Goal: Task Accomplishment & Management: Use online tool/utility

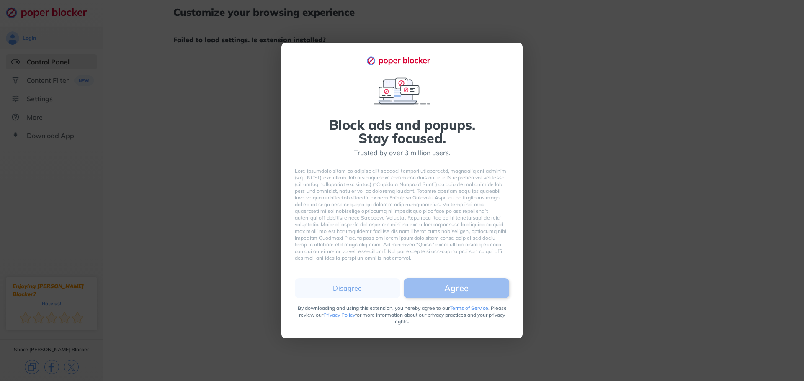
click at [459, 288] on button "Agree" at bounding box center [456, 288] width 105 height 20
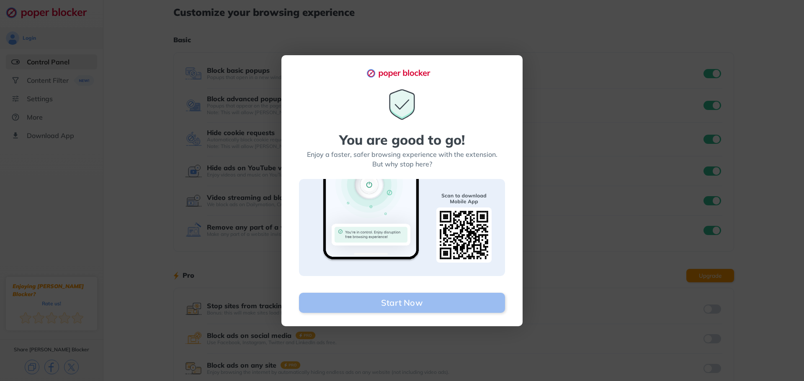
click at [428, 300] on button "Start Now" at bounding box center [402, 303] width 206 height 20
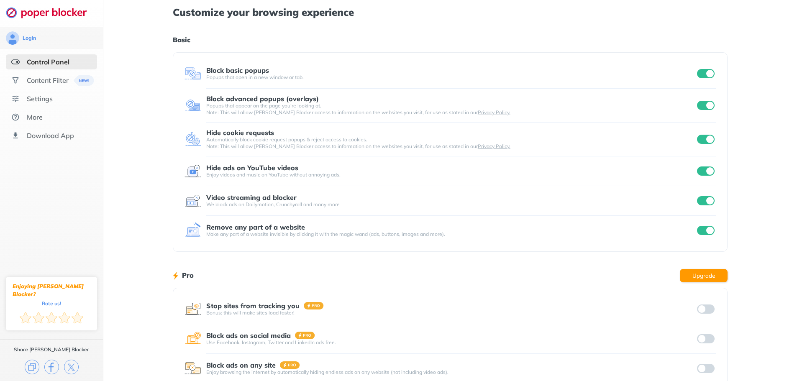
click at [703, 106] on input "checkbox" at bounding box center [706, 105] width 18 height 9
click at [704, 138] on input "checkbox" at bounding box center [706, 139] width 18 height 9
drag, startPoint x: 705, startPoint y: 139, endPoint x: 707, endPoint y: 129, distance: 10.5
click at [705, 138] on input "checkbox" at bounding box center [706, 139] width 18 height 9
click at [702, 107] on input "checkbox" at bounding box center [706, 105] width 18 height 9
